Goal: Information Seeking & Learning: Learn about a topic

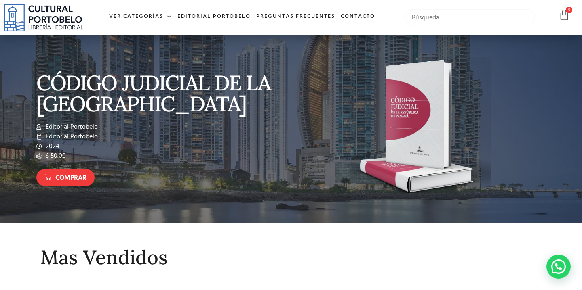
click at [423, 17] on input "text" at bounding box center [470, 17] width 130 height 17
type input "desarollo humano"
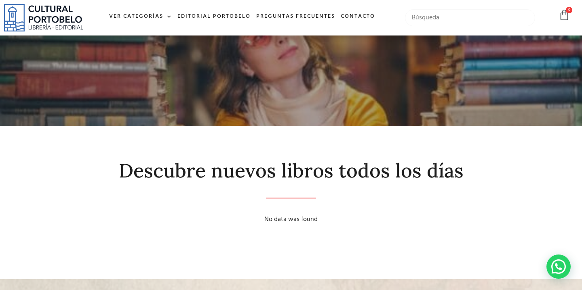
click at [422, 18] on input "text" at bounding box center [470, 17] width 130 height 17
type input "papalia"
click at [422, 18] on input "text" at bounding box center [470, 17] width 130 height 17
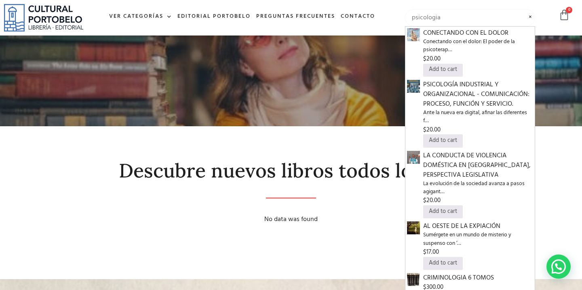
type input "psicologia"
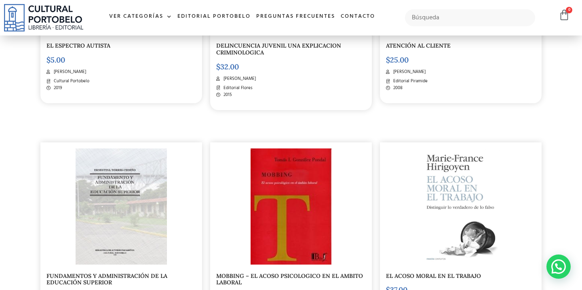
scroll to position [1018, 0]
